Goal: Task Accomplishment & Management: Use online tool/utility

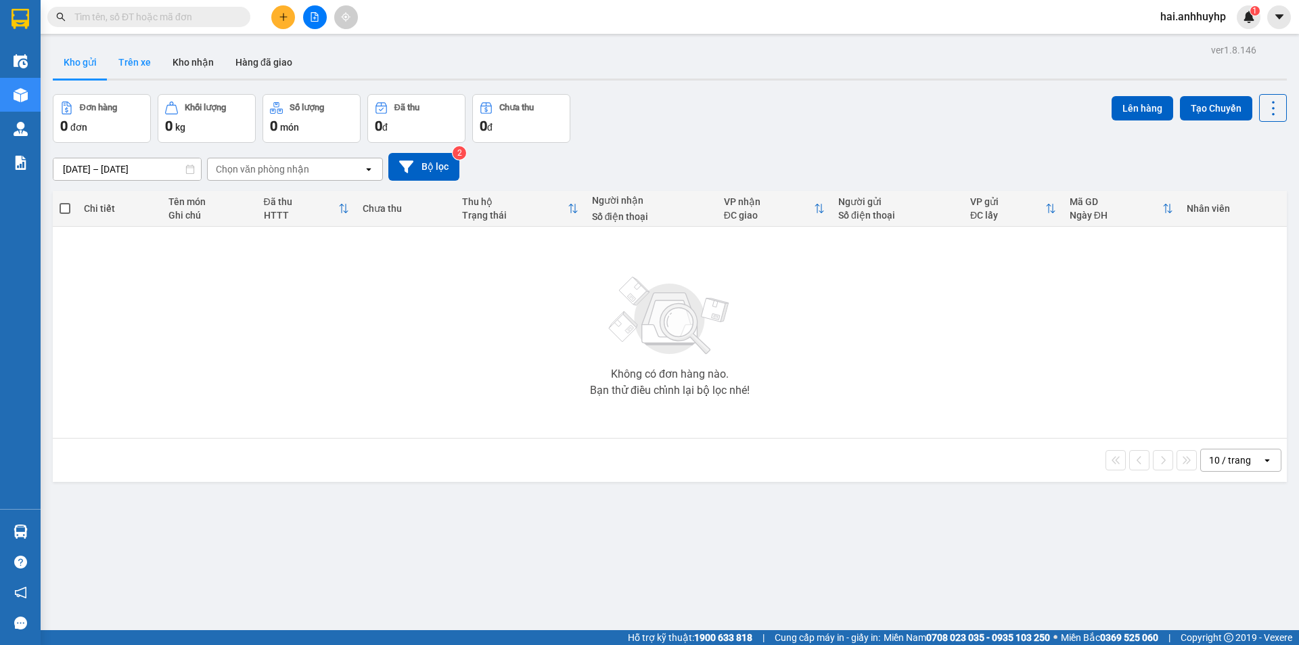
click at [134, 64] on button "Trên xe" at bounding box center [135, 62] width 54 height 32
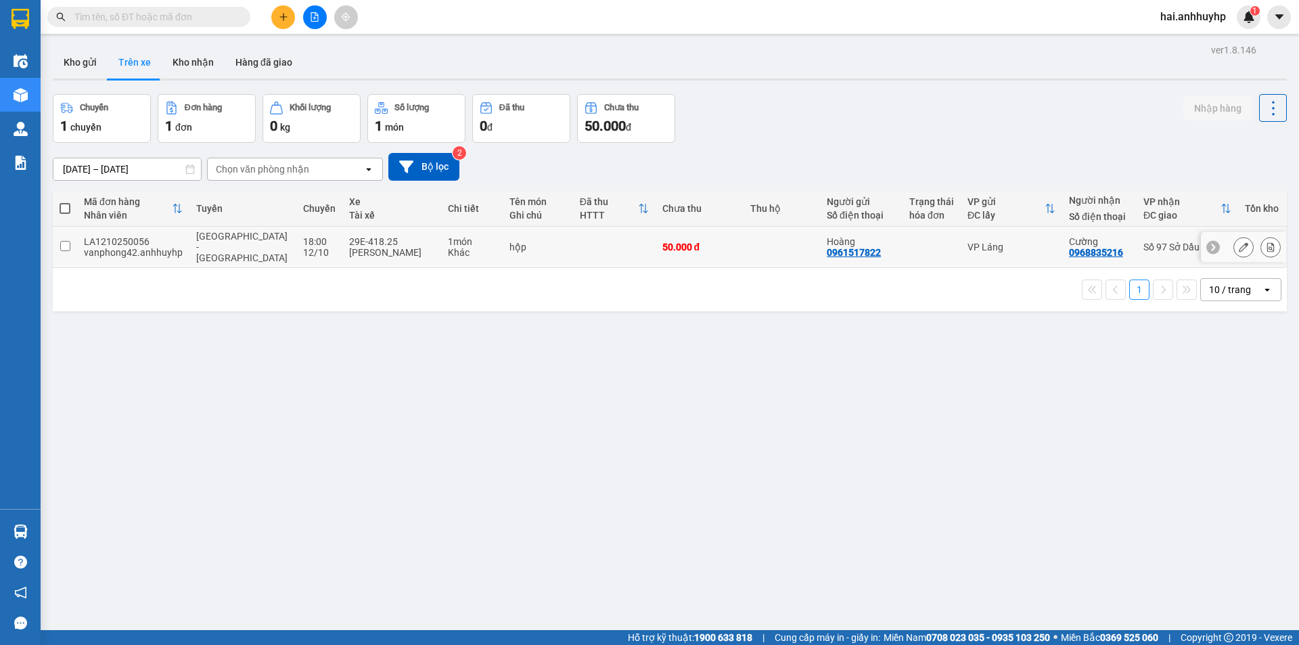
click at [59, 246] on td at bounding box center [65, 247] width 24 height 41
checkbox input "true"
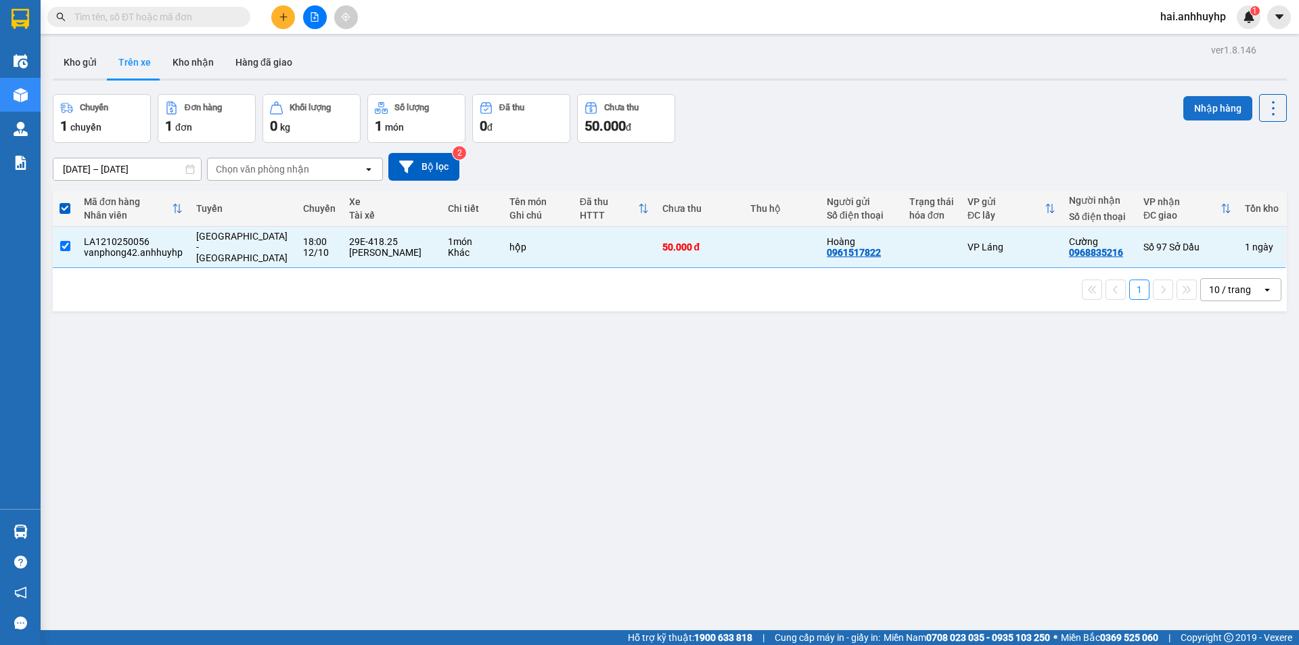
click at [1205, 110] on button "Nhập hàng" at bounding box center [1217, 108] width 69 height 24
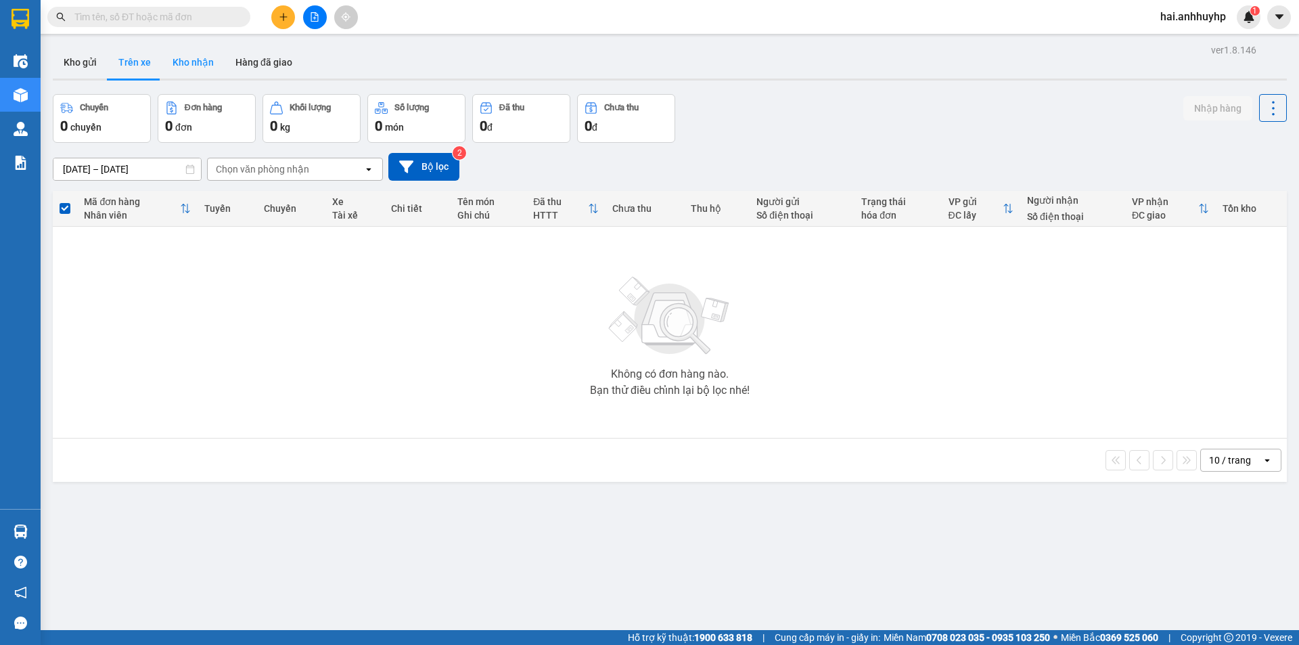
click at [207, 68] on button "Kho nhận" at bounding box center [193, 62] width 63 height 32
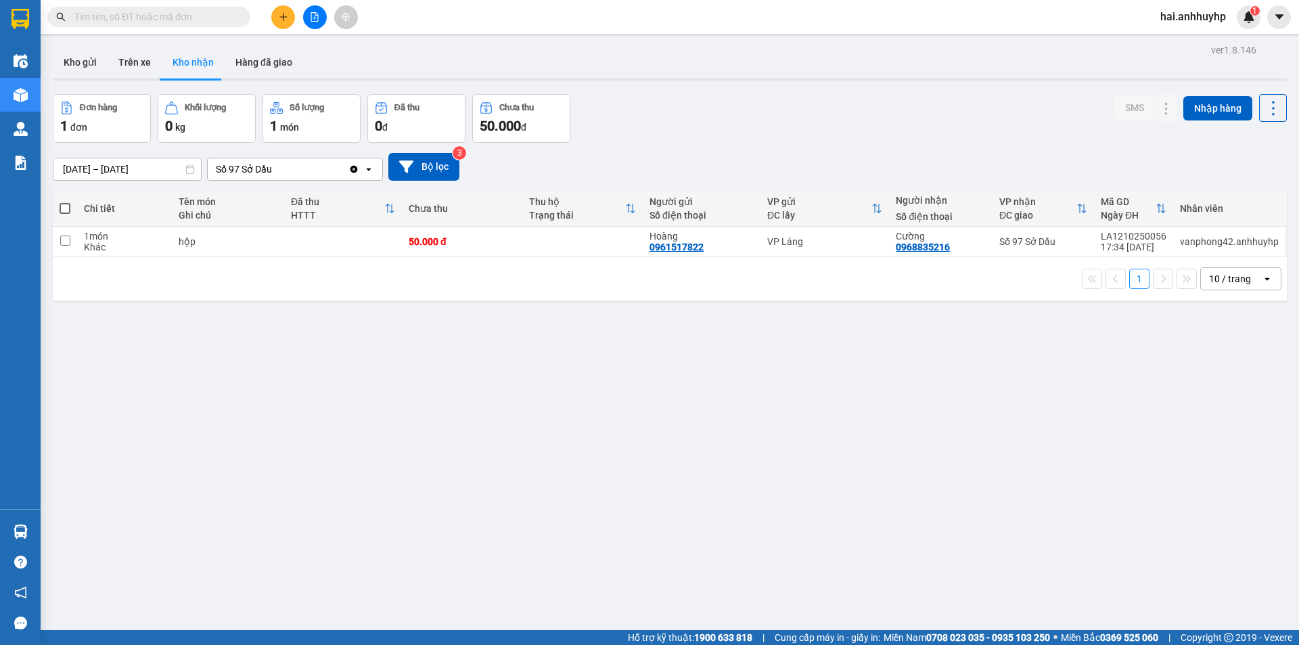
click at [106, 176] on div "ver 1.8.146 Kho gửi Trên xe Kho nhận Hàng đã giao Đơn hàng 1 đơn Khối lượng 0 k…" at bounding box center [669, 363] width 1245 height 645
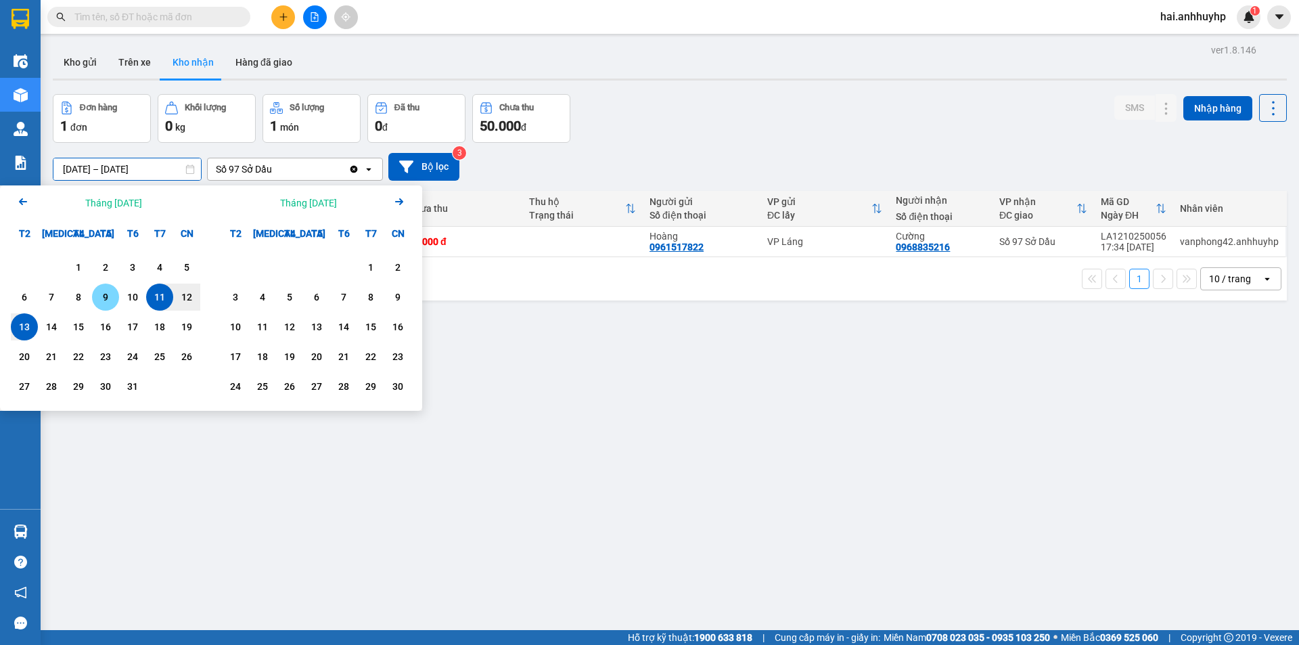
click at [112, 298] on div "9" at bounding box center [105, 297] width 19 height 16
click at [190, 300] on div "12" at bounding box center [186, 297] width 19 height 16
type input "[DATE] – [DATE]"
